Goal: Information Seeking & Learning: Learn about a topic

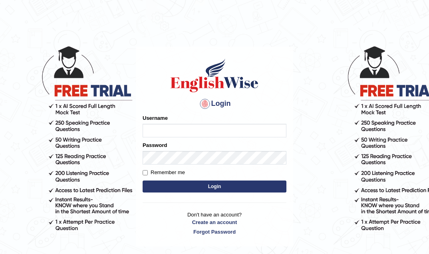
drag, startPoint x: 158, startPoint y: 130, endPoint x: 157, endPoint y: 137, distance: 6.8
click at [158, 131] on input "Username" at bounding box center [215, 131] width 144 height 14
type input "Jade0806"
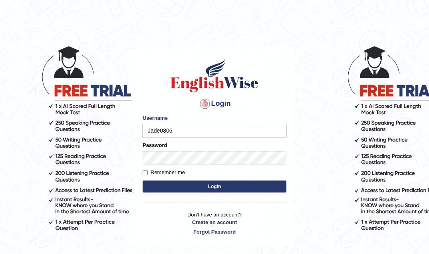
click at [168, 186] on button "Login" at bounding box center [215, 186] width 144 height 12
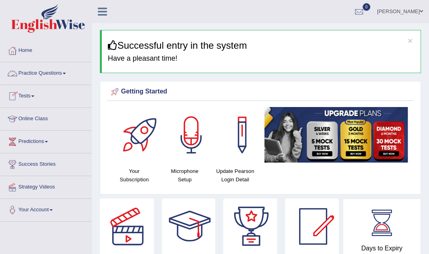
click at [55, 71] on link "Practice Questions" at bounding box center [45, 72] width 91 height 20
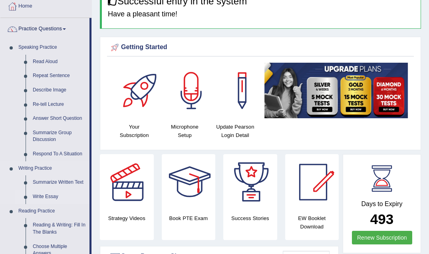
scroll to position [80, 0]
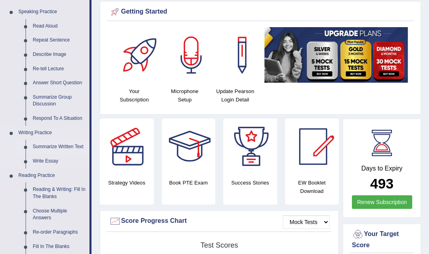
click at [50, 144] on link "Summarize Written Text" at bounding box center [59, 147] width 60 height 14
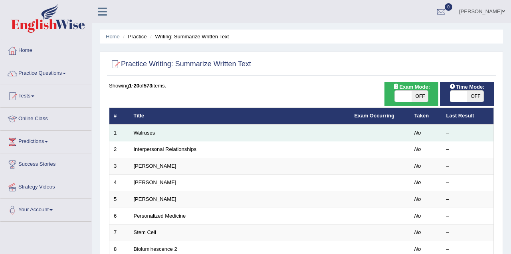
click at [220, 133] on td "Walruses" at bounding box center [239, 133] width 221 height 17
click at [146, 133] on link "Walruses" at bounding box center [145, 133] width 22 height 6
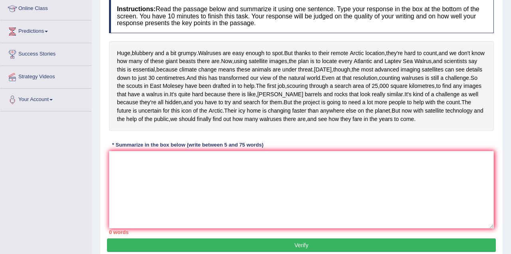
scroll to position [104, 0]
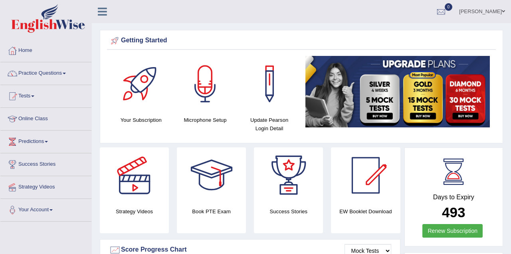
click at [45, 71] on link "Practice Questions" at bounding box center [45, 72] width 91 height 20
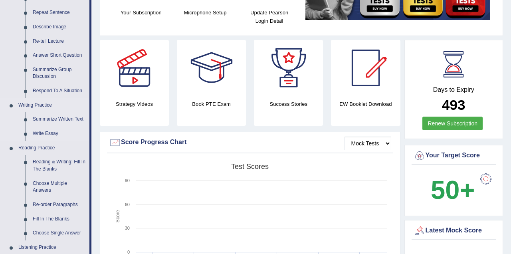
scroll to position [120, 0]
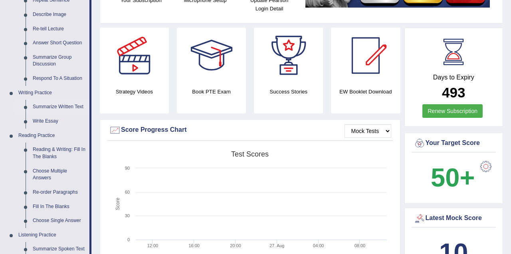
click at [70, 105] on link "Summarize Written Text" at bounding box center [59, 107] width 60 height 14
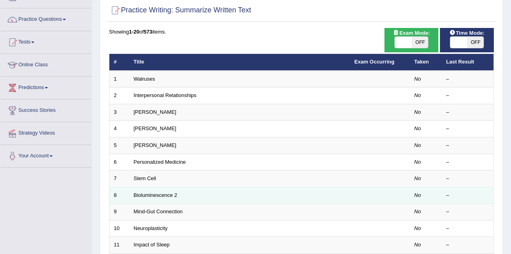
scroll to position [40, 0]
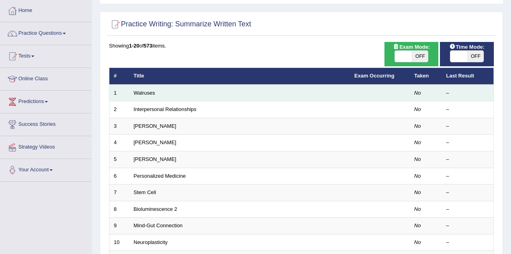
click at [207, 90] on td "Walruses" at bounding box center [239, 93] width 221 height 17
click at [141, 90] on link "Walruses" at bounding box center [145, 93] width 22 height 6
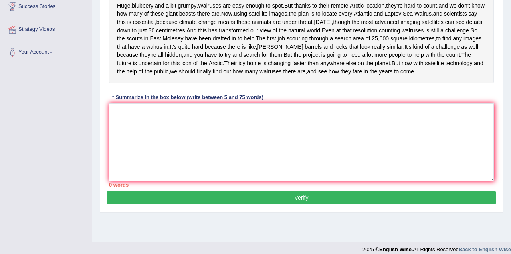
scroll to position [144, 0]
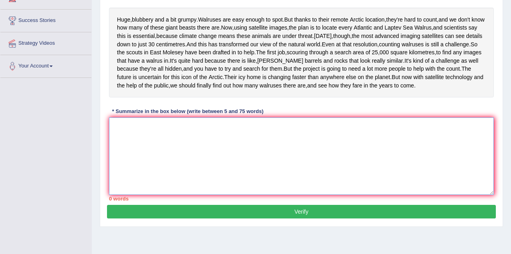
click at [180, 168] on textarea at bounding box center [301, 155] width 385 height 77
type textarea "h"
type textarea "H"
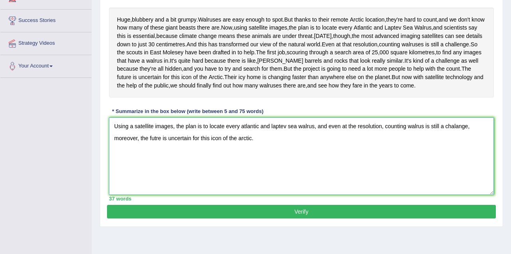
scroll to position [184, 0]
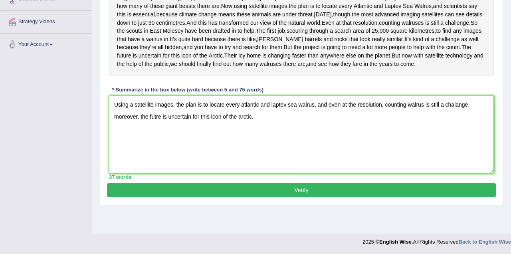
type textarea "Using a satellite images, the plan is to locate every atlantic and laptev sea w…"
click at [306, 197] on button "Verify" at bounding box center [301, 190] width 389 height 14
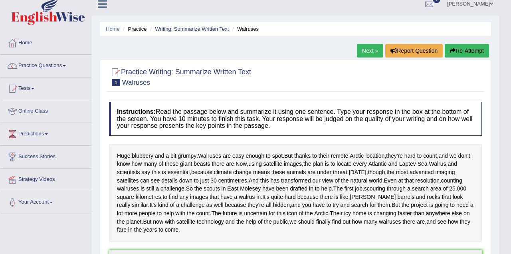
scroll to position [0, 0]
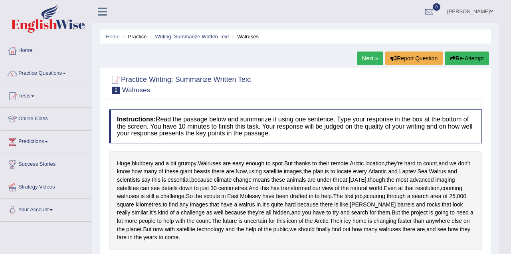
click at [369, 56] on link "Next »" at bounding box center [370, 59] width 26 height 14
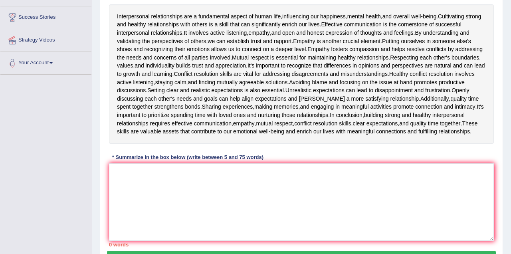
scroll to position [160, 0]
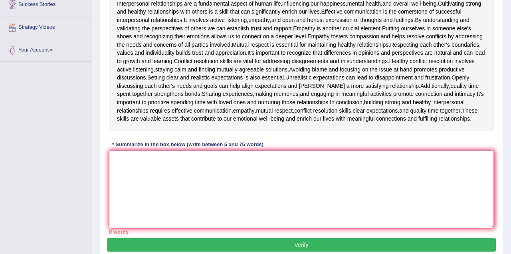
click at [231, 203] on textarea at bounding box center [301, 189] width 385 height 77
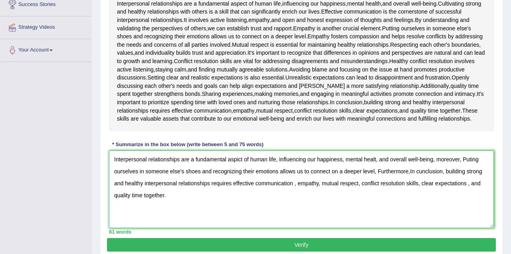
type textarea "Interpersonal relationships are a fundamental aspict of human life, influencing…"
click at [303, 252] on button "Verify" at bounding box center [301, 245] width 389 height 14
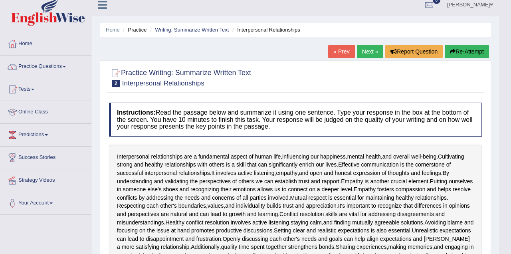
scroll to position [0, 0]
